Goal: Transaction & Acquisition: Purchase product/service

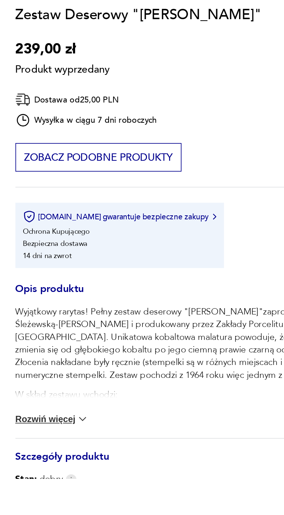
scroll to position [102, 0]
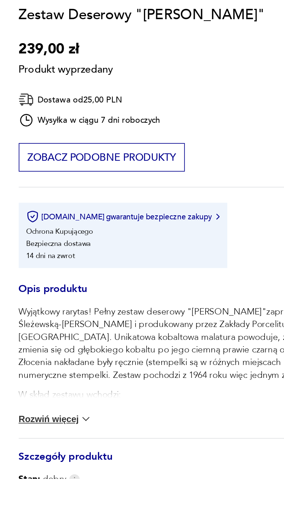
click at [67, 463] on p "W skład zestawu wchodzi: 6 małych talerzyków ( średnica 15 cm ) i patera na cia…" at bounding box center [141, 481] width 241 height 37
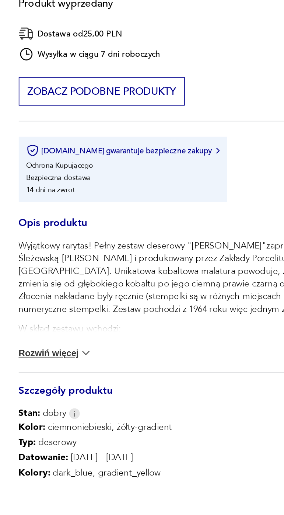
scroll to position [144, 0]
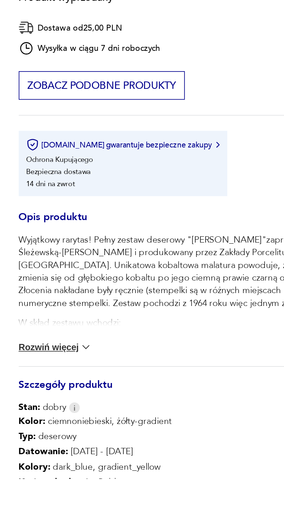
click at [57, 439] on img at bounding box center [60, 438] width 7 height 7
